Goal: Information Seeking & Learning: Learn about a topic

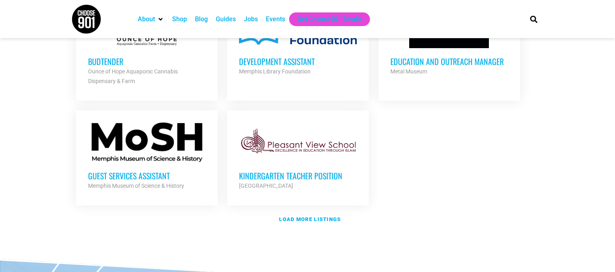
scroll to position [972, 0]
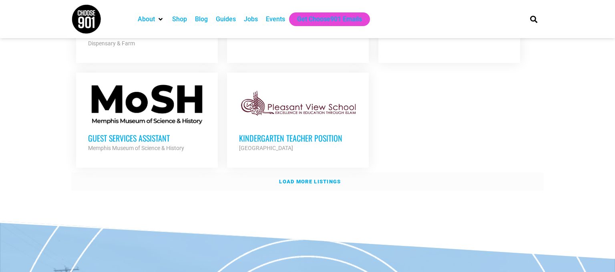
click at [319, 178] on strong "Load more listings" at bounding box center [310, 181] width 62 height 6
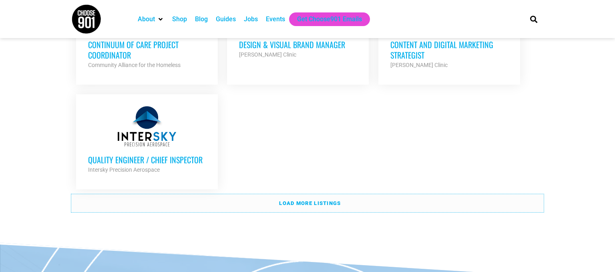
scroll to position [1776, 0]
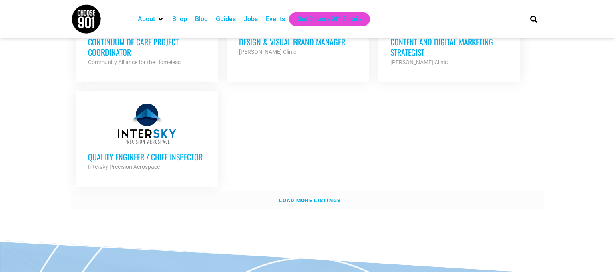
click at [326, 197] on strong "Load more listings" at bounding box center [310, 200] width 62 height 6
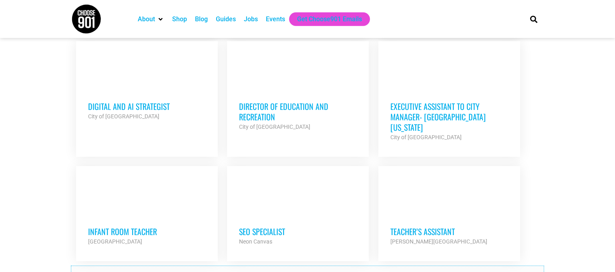
scroll to position [2452, 0]
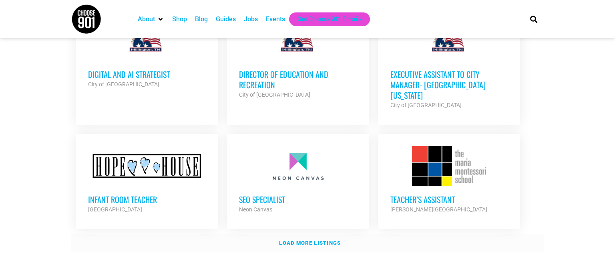
click at [328, 239] on strong "Load more listings" at bounding box center [310, 242] width 62 height 6
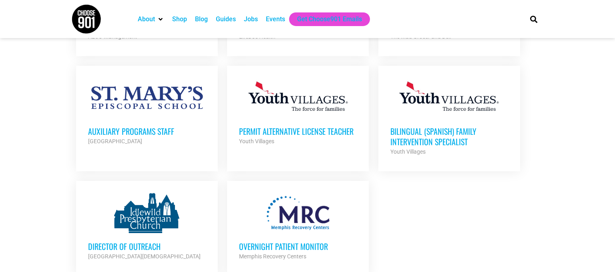
scroll to position [3172, 0]
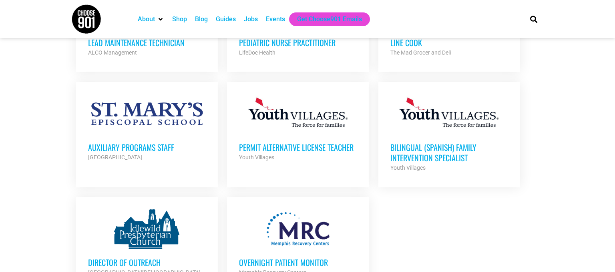
click at [139, 257] on h3 "Director of Outreach" at bounding box center [147, 262] width 118 height 10
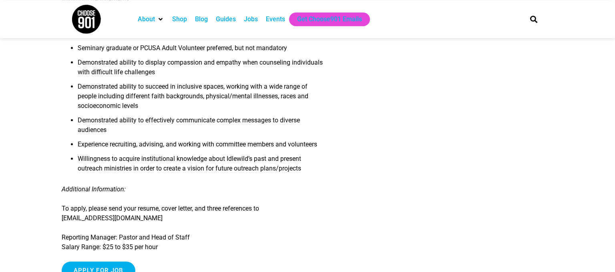
scroll to position [634, 0]
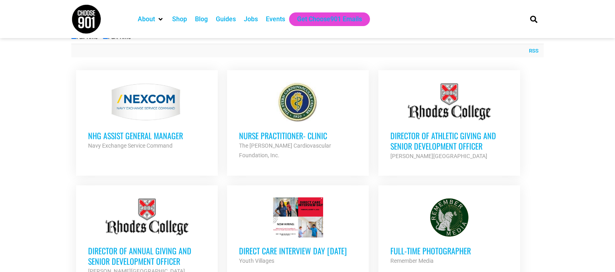
scroll to position [286, 0]
